Goal: Information Seeking & Learning: Understand process/instructions

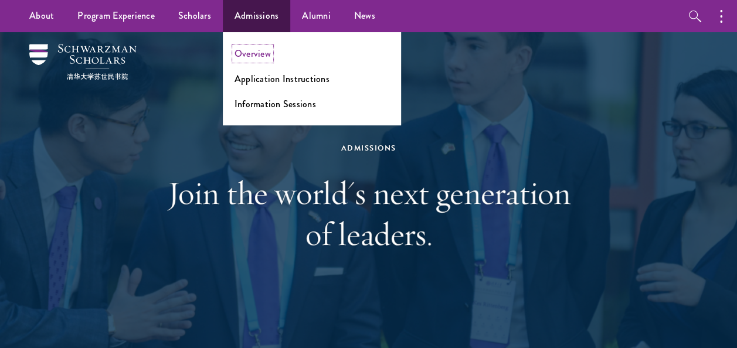
click at [246, 53] on link "Overview" at bounding box center [253, 53] width 36 height 13
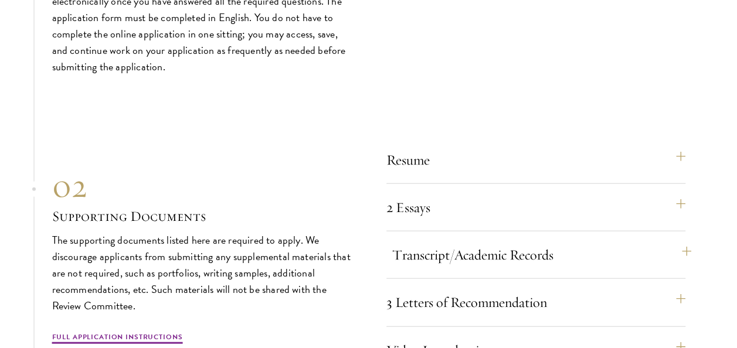
scroll to position [3442, 0]
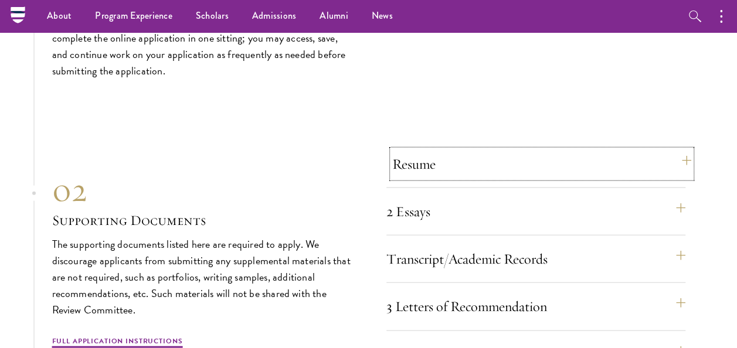
click at [436, 161] on button "Resume" at bounding box center [541, 164] width 299 height 28
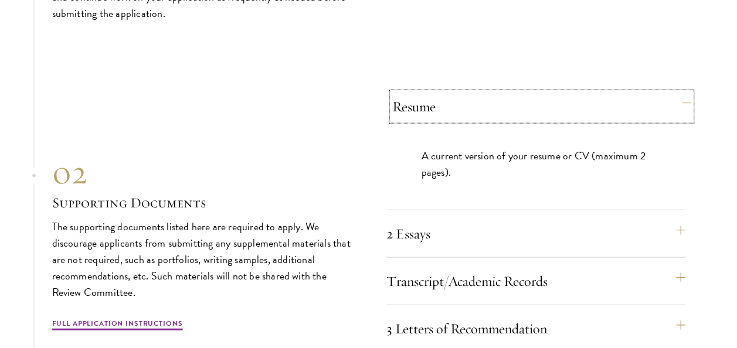
scroll to position [3565, 0]
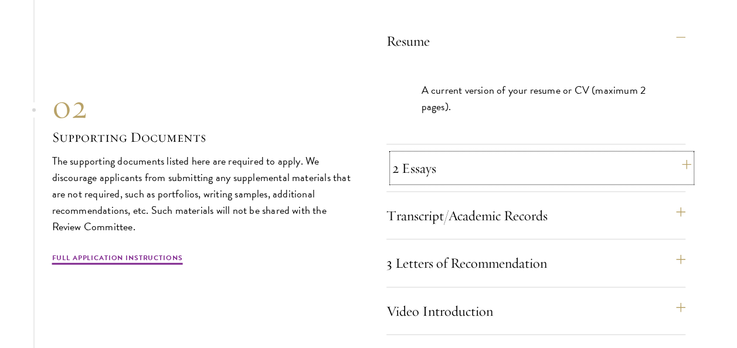
click at [436, 169] on button "2 Essays" at bounding box center [541, 168] width 299 height 28
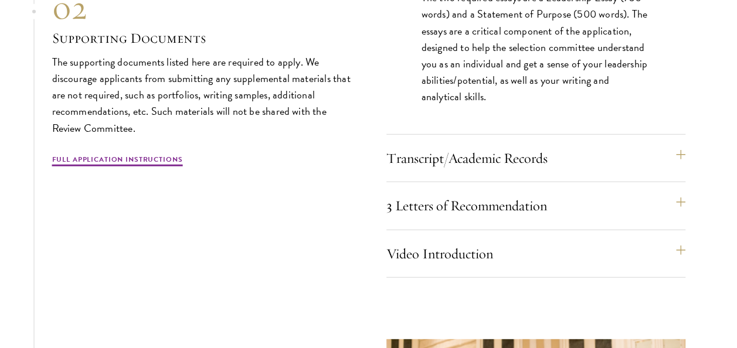
scroll to position [3706, 0]
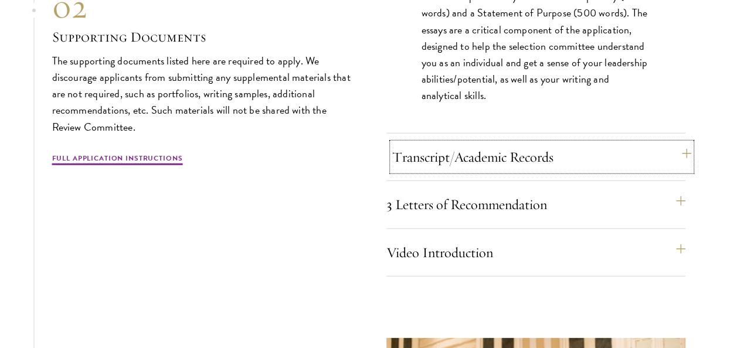
click at [429, 161] on button "Transcript/Academic Records" at bounding box center [541, 157] width 299 height 28
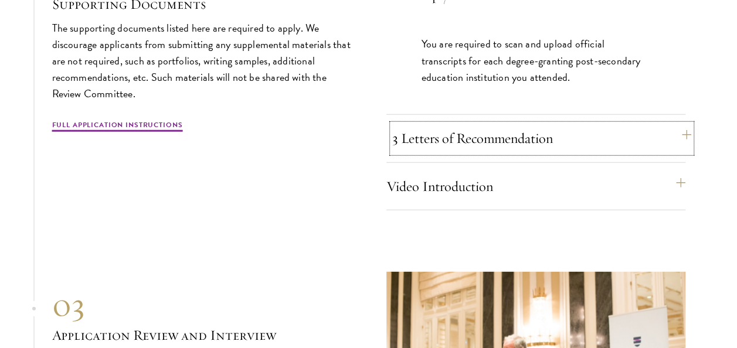
click at [419, 138] on button "3 Letters of Recommendation" at bounding box center [541, 138] width 299 height 28
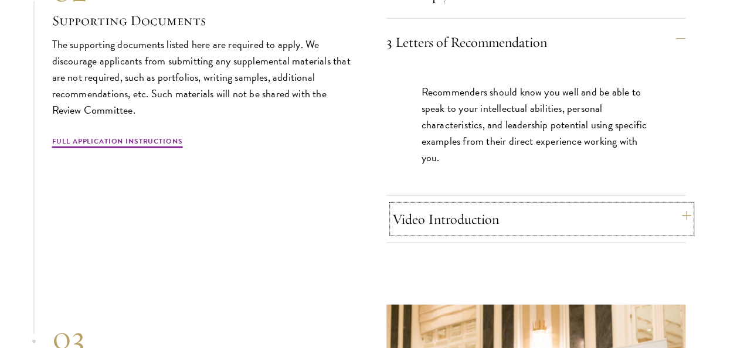
click at [419, 221] on button "Video Introduction" at bounding box center [541, 219] width 299 height 28
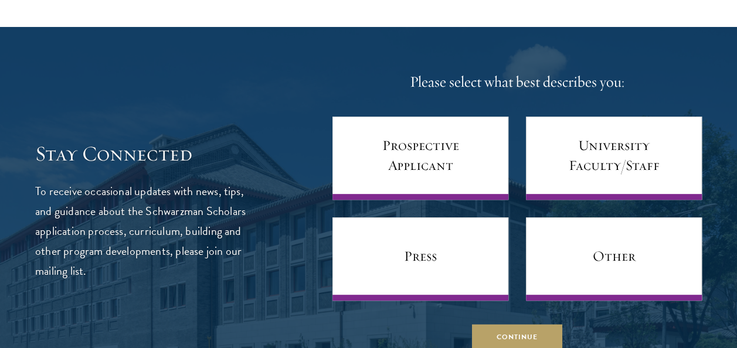
scroll to position [4772, 0]
